Goal: Find specific page/section: Find specific page/section

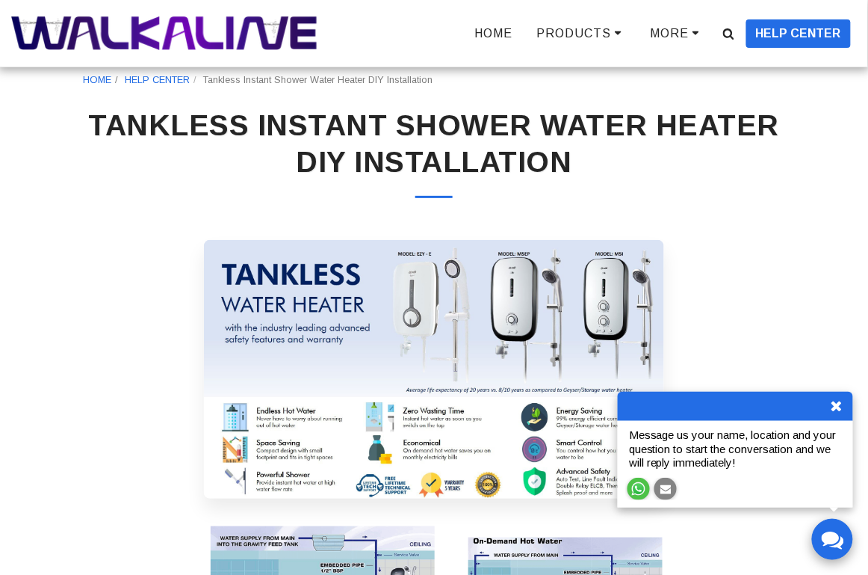
click at [839, 402] on icon at bounding box center [837, 405] width 15 height 15
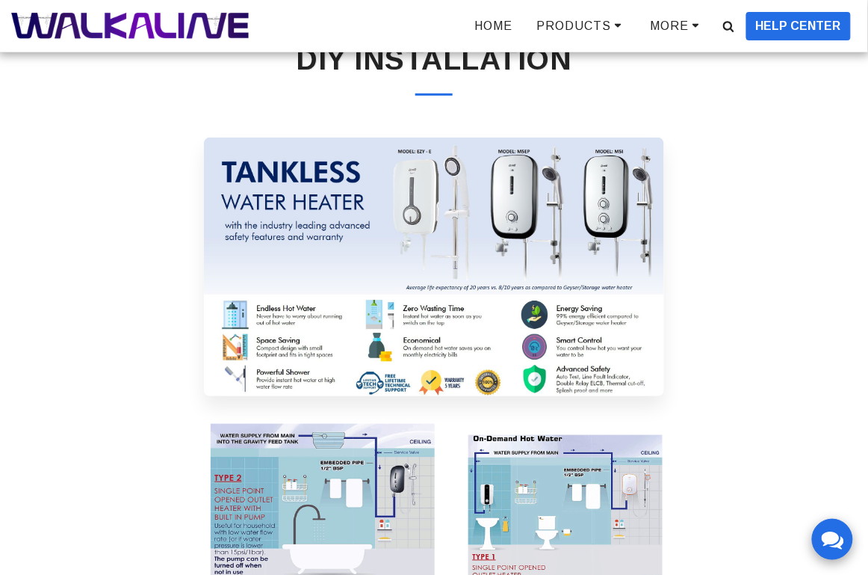
scroll to position [99, 0]
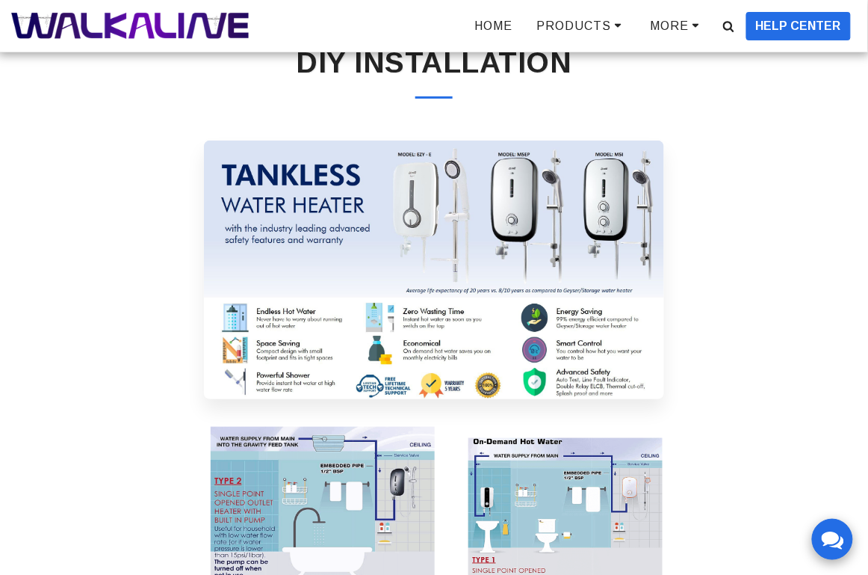
click at [434, 201] on img at bounding box center [434, 270] width 461 height 259
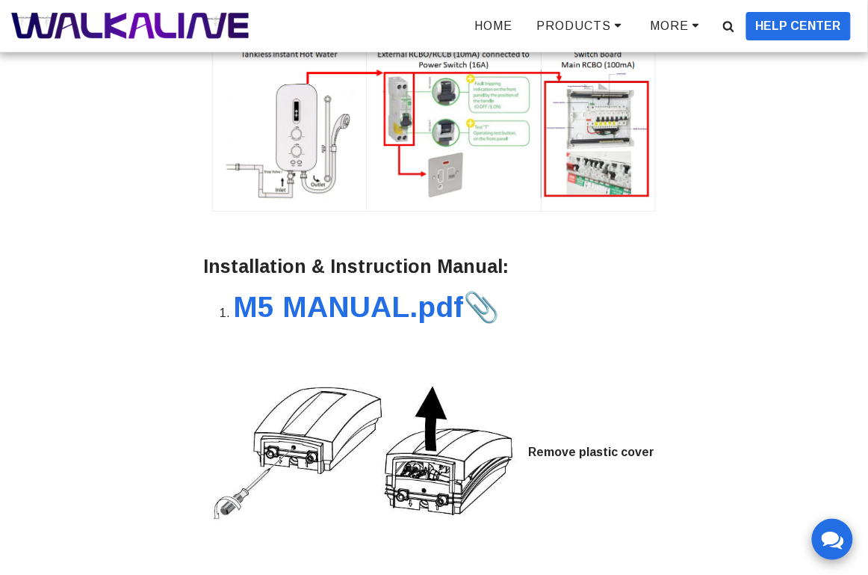
scroll to position [2491, 0]
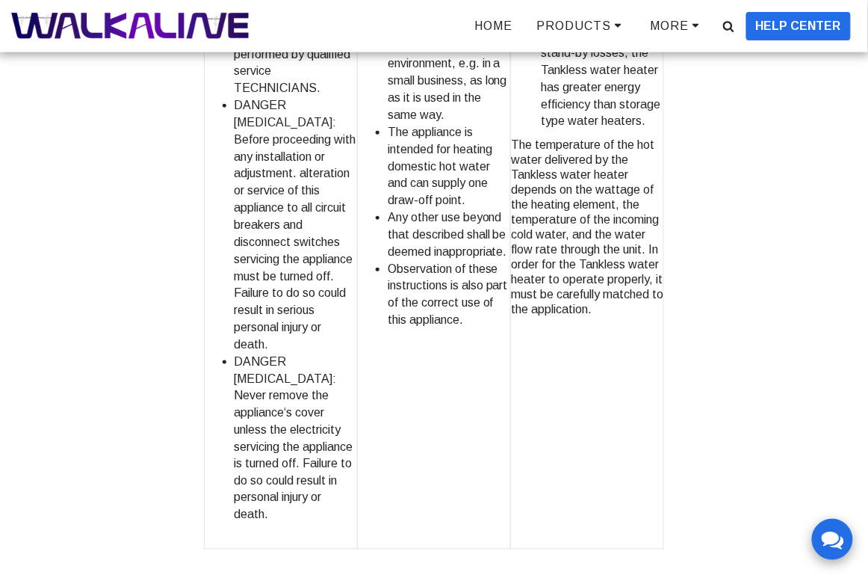
scroll to position [1445, 0]
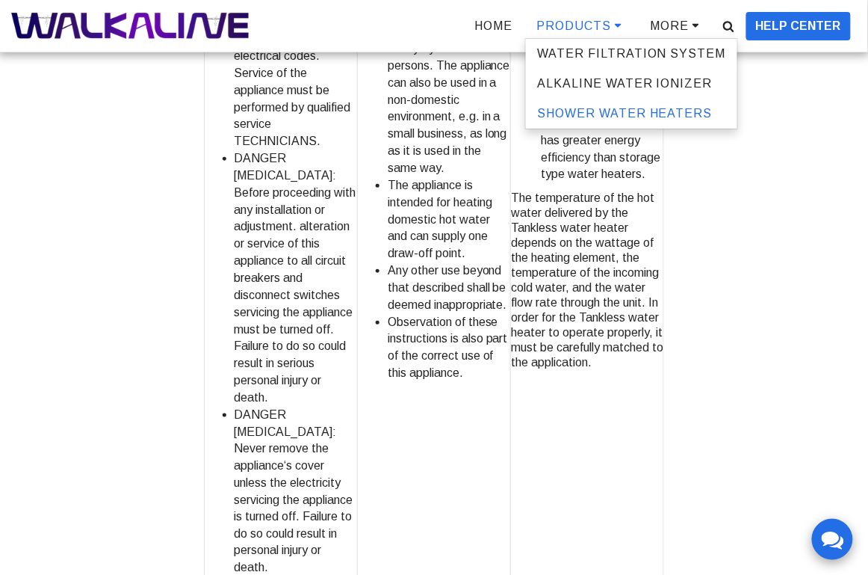
click at [587, 111] on span "SHOWER WATER HEATERS" at bounding box center [625, 113] width 176 height 13
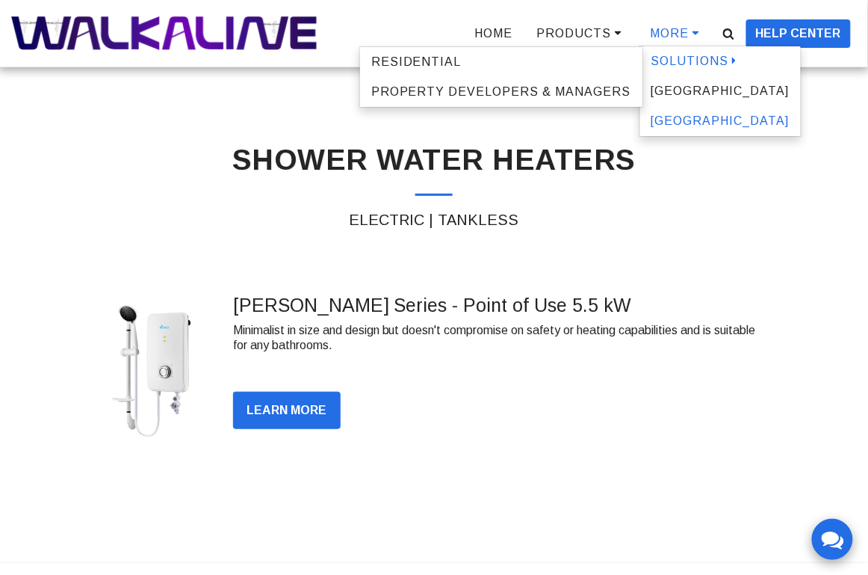
click at [682, 118] on span "[GEOGRAPHIC_DATA]" at bounding box center [721, 120] width 138 height 13
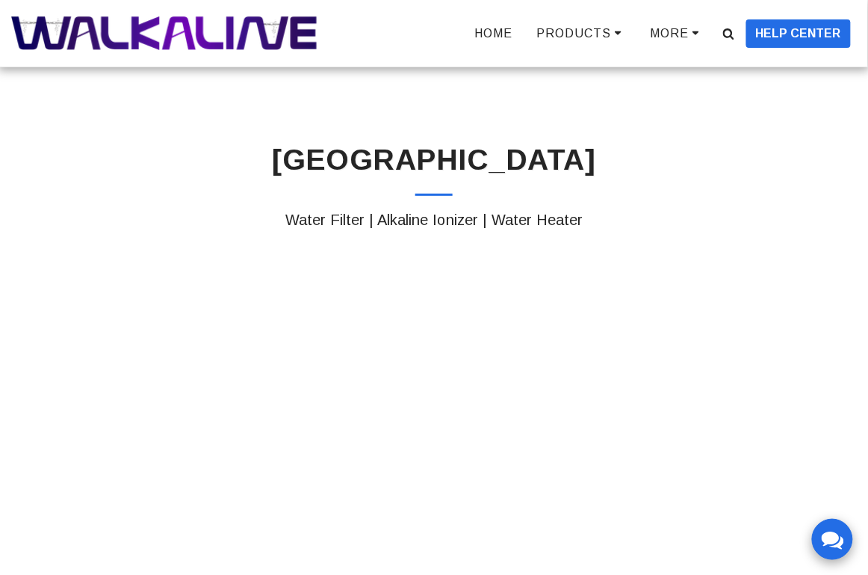
click at [509, 218] on h4 "Water Filter | Alkaline Ionizer | Water Heater" at bounding box center [434, 220] width 703 height 19
click at [437, 179] on div "[GEOGRAPHIC_DATA]" at bounding box center [434, 169] width 703 height 54
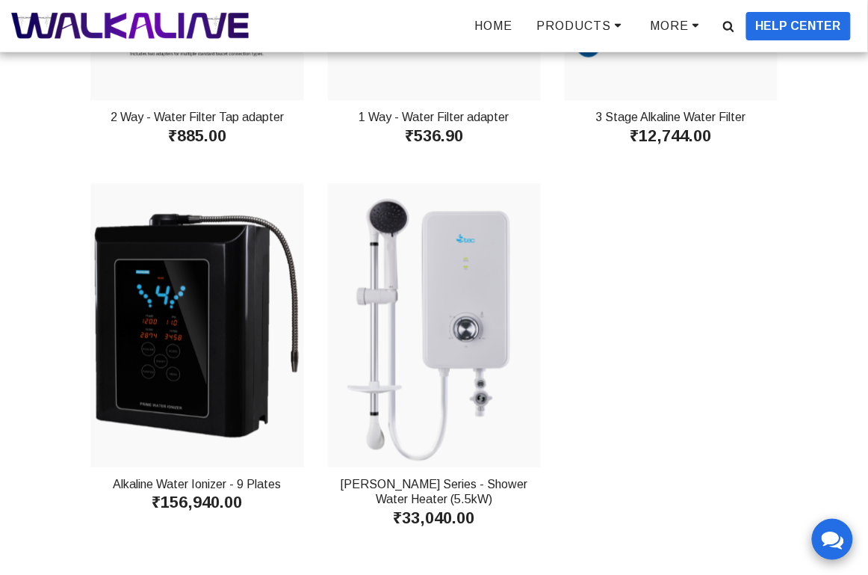
scroll to position [880, 0]
